Goal: Task Accomplishment & Management: Manage account settings

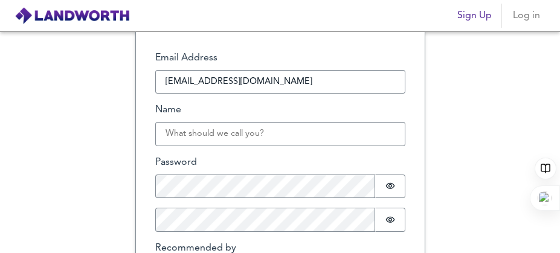
scroll to position [121, 0]
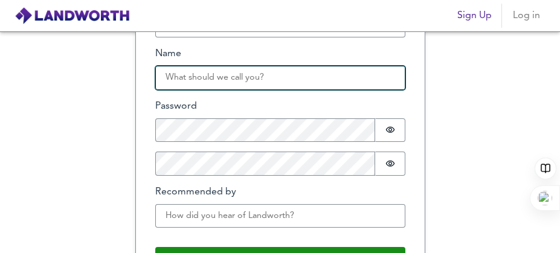
click at [286, 76] on input "Name" at bounding box center [280, 78] width 250 height 24
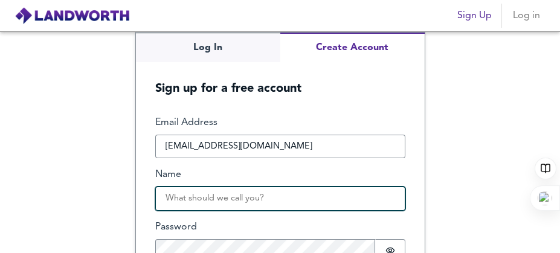
click at [250, 204] on input "Name" at bounding box center [280, 199] width 250 height 24
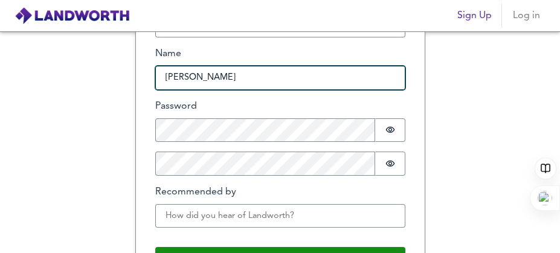
type input "Patricia"
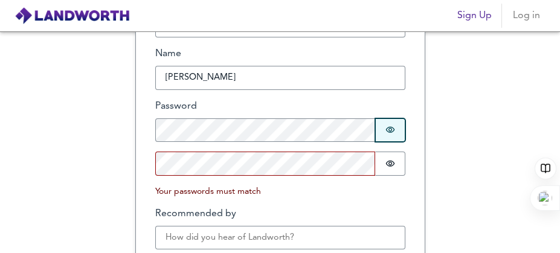
click at [386, 130] on icon "Show password" at bounding box center [391, 130] width 10 height 10
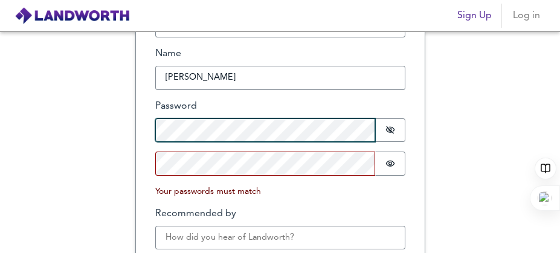
click at [115, 120] on div "Log In Create Account Sign up for a free account Email Address propertyphn4455@…" at bounding box center [280, 142] width 560 height 222
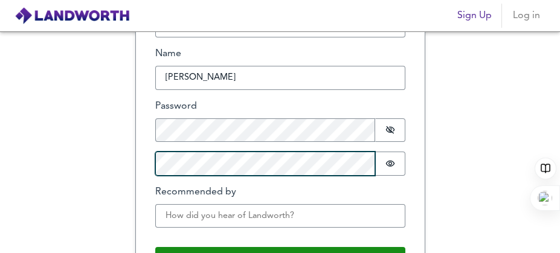
scroll to position [160, 0]
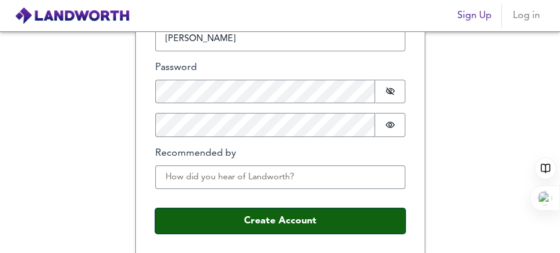
click at [247, 214] on button "Create Account" at bounding box center [280, 221] width 250 height 25
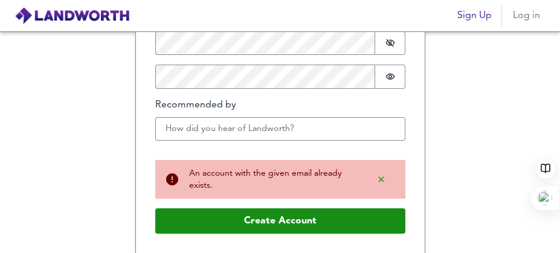
scroll to position [0, 0]
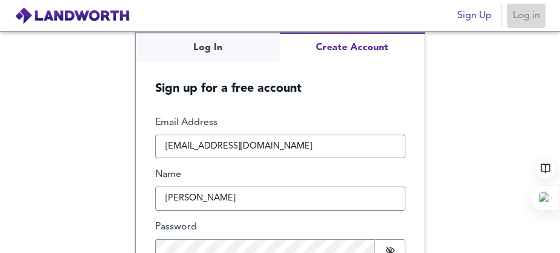
click at [534, 16] on span "Log in" at bounding box center [526, 15] width 29 height 17
click at [528, 16] on span "Log in" at bounding box center [526, 15] width 29 height 17
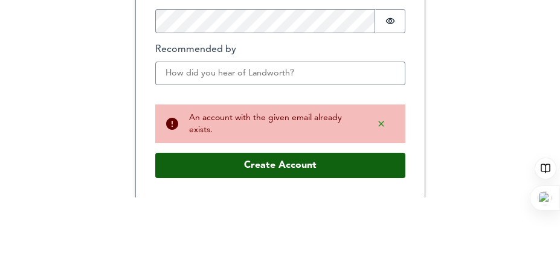
scroll to position [105, 0]
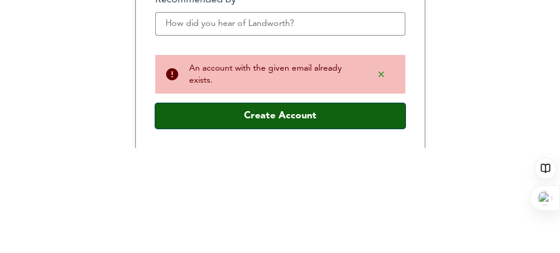
click at [314, 117] on button "Create Account" at bounding box center [280, 115] width 250 height 25
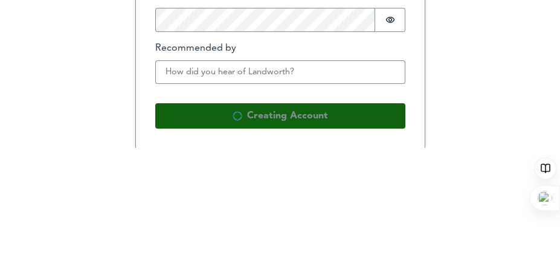
scroll to position [208, 0]
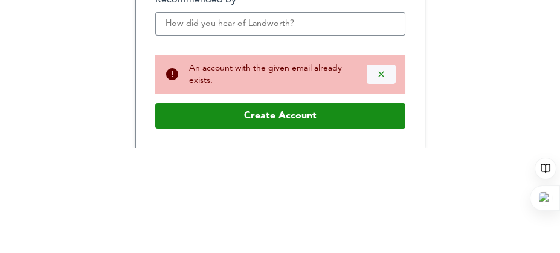
click at [377, 71] on icon "Dismiss alert" at bounding box center [382, 75] width 10 height 10
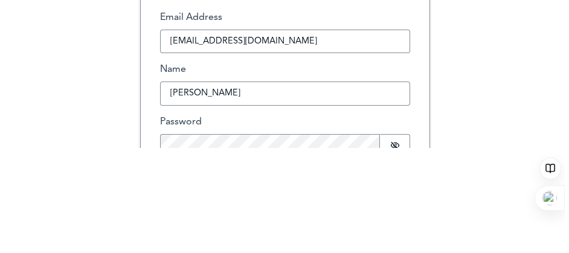
scroll to position [0, 0]
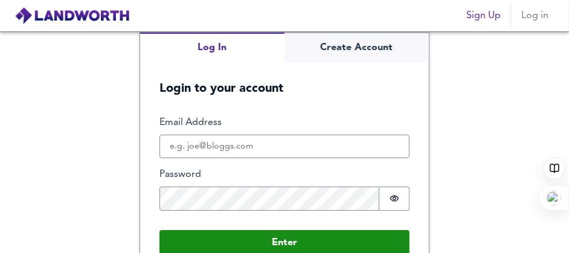
click at [228, 48] on button "Log In" at bounding box center [212, 48] width 144 height 30
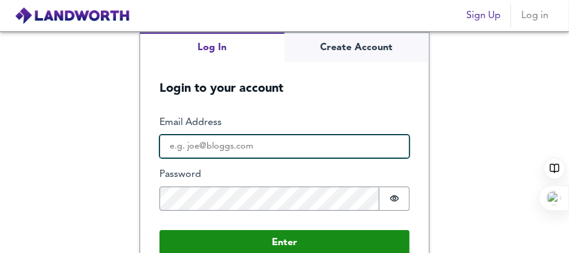
type input "propertyphn4455@gmail.com"
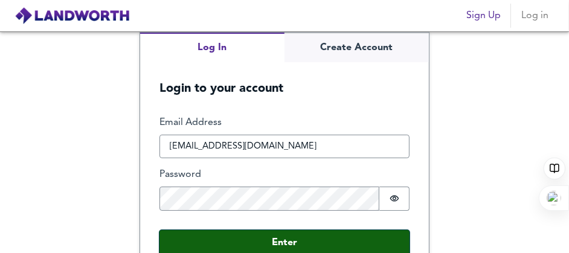
click at [229, 240] on button "Enter" at bounding box center [285, 242] width 250 height 25
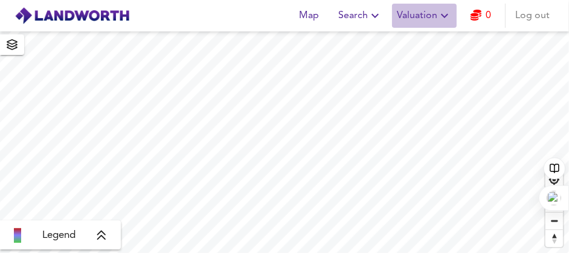
click at [417, 15] on span "Valuation" at bounding box center [424, 15] width 55 height 17
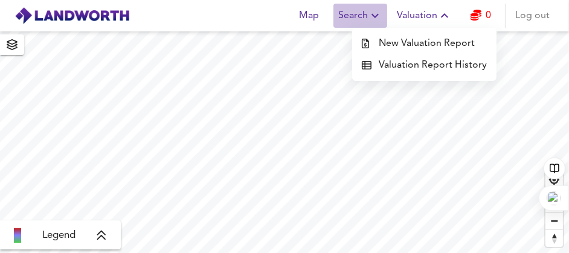
click at [372, 16] on icon "button" at bounding box center [375, 15] width 15 height 15
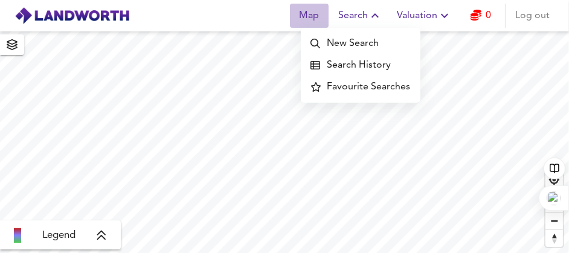
click at [311, 16] on span "Map" at bounding box center [309, 15] width 29 height 17
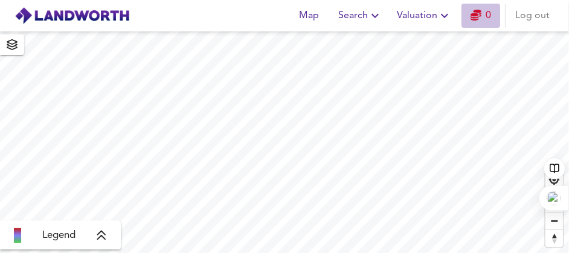
click at [477, 19] on icon "button" at bounding box center [476, 15] width 11 height 11
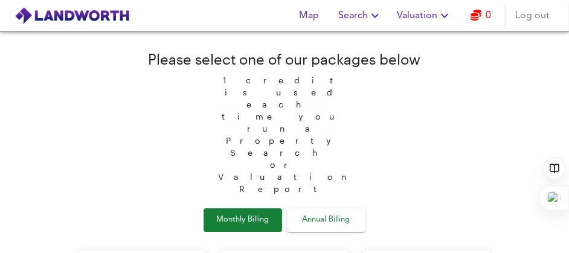
scroll to position [60, 0]
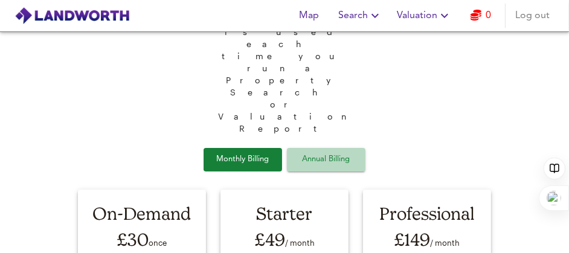
click at [353, 153] on span "Annual Billing" at bounding box center [326, 160] width 60 height 14
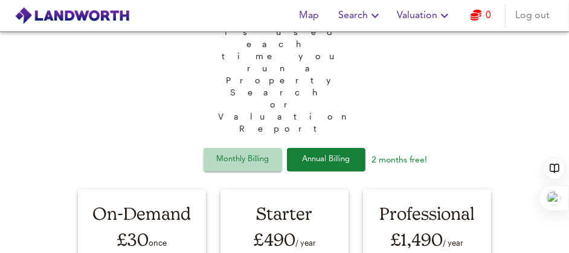
click at [248, 153] on span "Monthly Billing" at bounding box center [243, 160] width 60 height 14
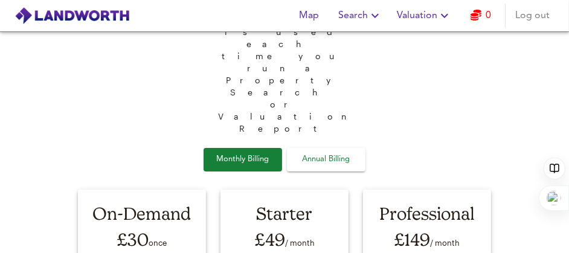
click at [355, 148] on button "Annual Billing" at bounding box center [326, 160] width 79 height 24
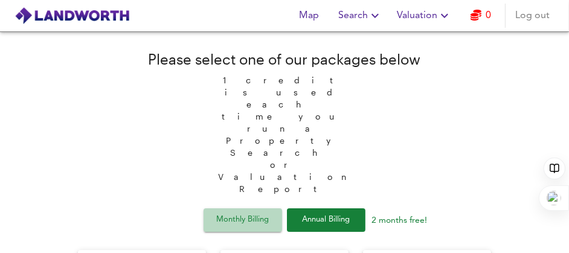
click at [259, 213] on span "Monthly Billing" at bounding box center [243, 220] width 60 height 14
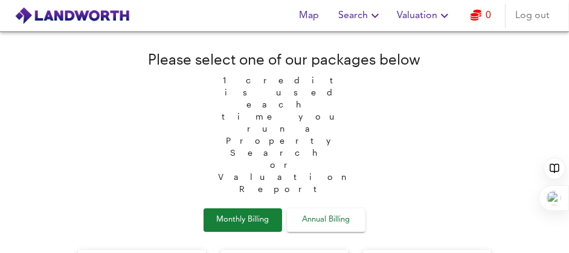
click at [525, 13] on span "Log out" at bounding box center [533, 15] width 34 height 17
